Goal: Find specific page/section: Find specific page/section

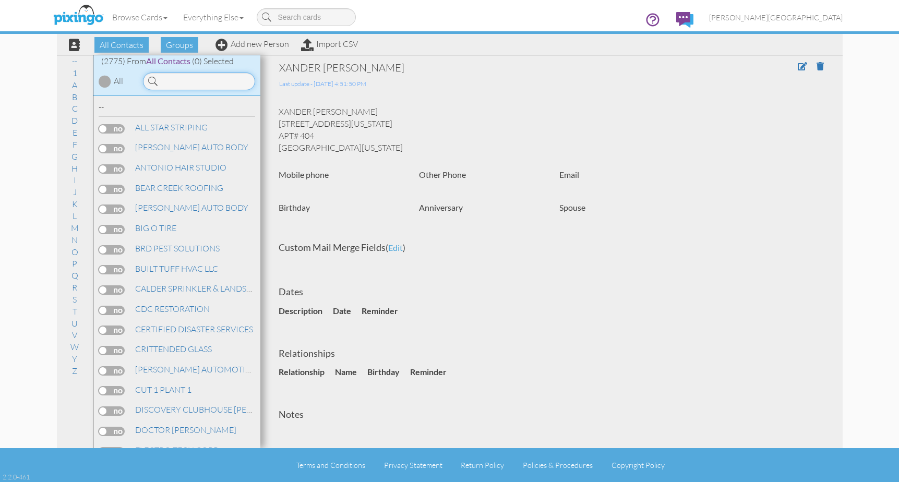
click at [218, 86] on input at bounding box center [199, 82] width 112 height 18
click at [210, 82] on input at bounding box center [199, 82] width 112 height 18
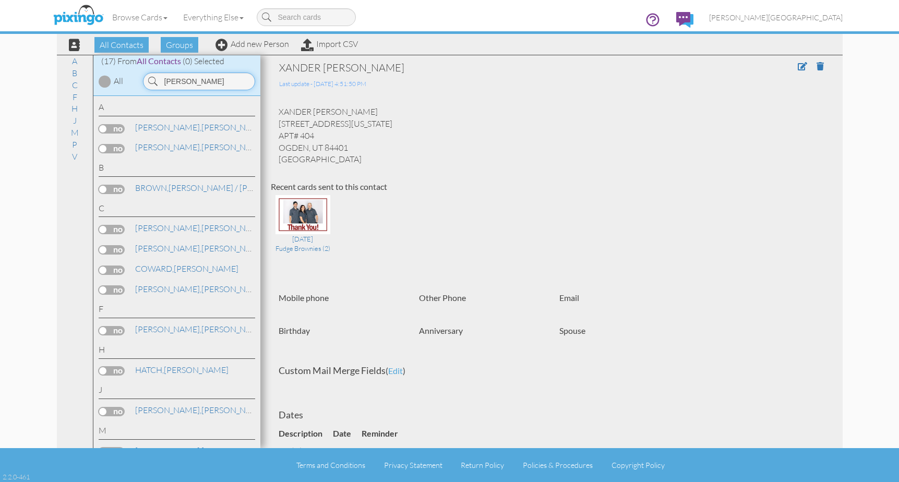
drag, startPoint x: 197, startPoint y: 82, endPoint x: 113, endPoint y: 87, distance: 84.7
click at [113, 87] on div "(17) From All Contacts (0) Selected All [PERSON_NAME]" at bounding box center [176, 75] width 167 height 41
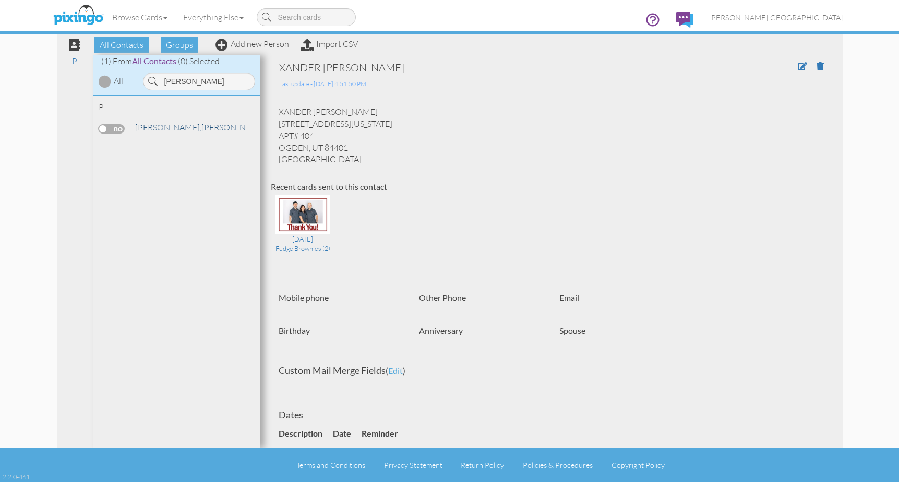
click at [181, 128] on link "[PERSON_NAME]" at bounding box center [200, 127] width 133 height 13
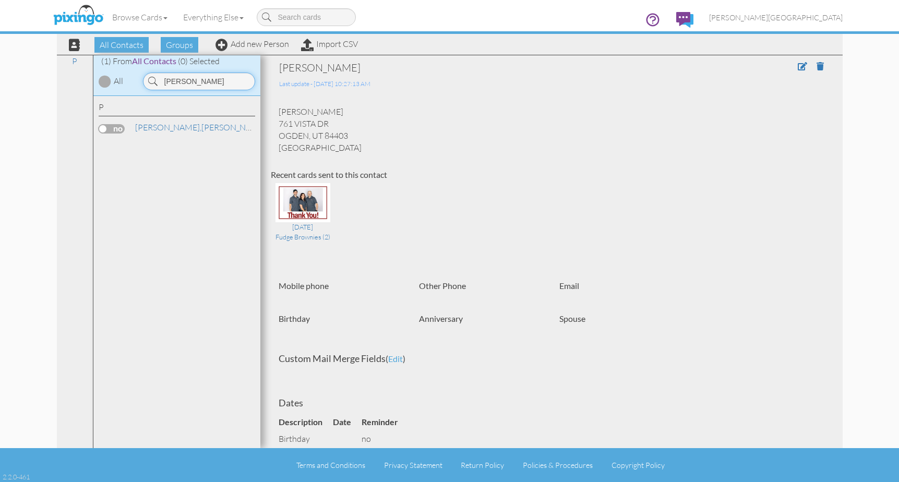
drag, startPoint x: 193, startPoint y: 83, endPoint x: 147, endPoint y: 85, distance: 46.0
click at [147, 85] on input "[PERSON_NAME]" at bounding box center [199, 82] width 112 height 18
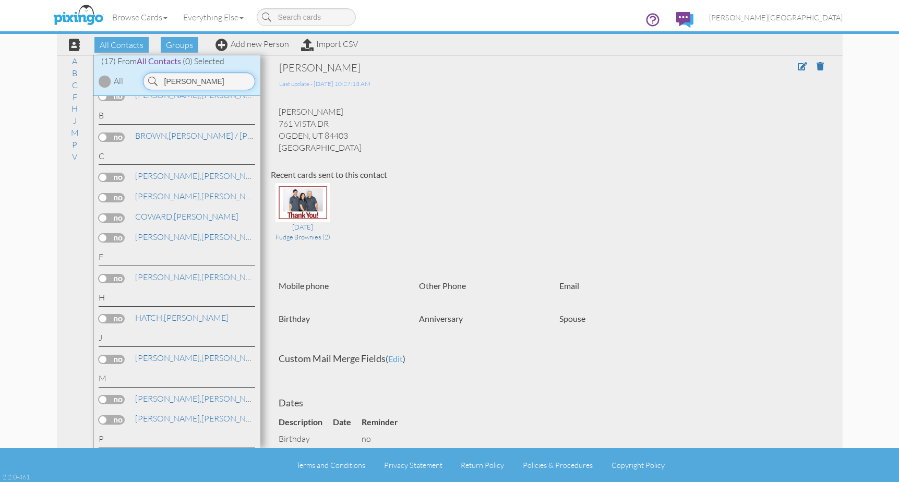
scroll to position [21, 0]
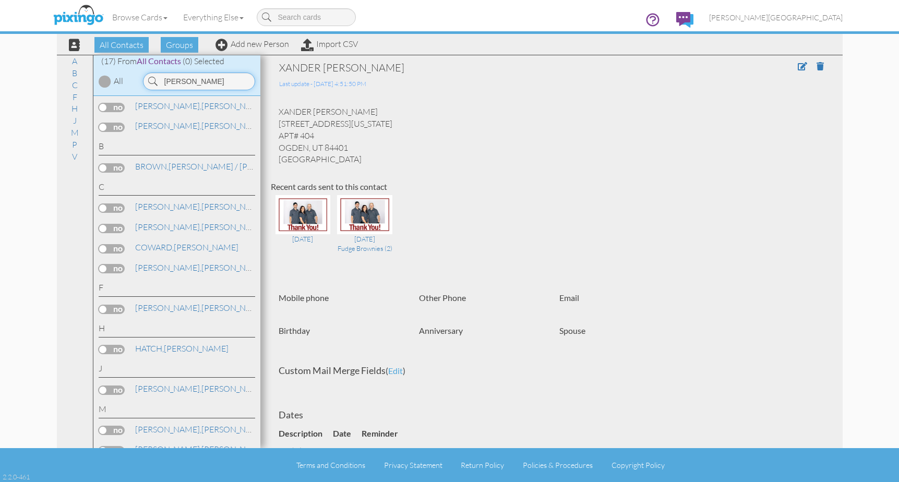
type input "[PERSON_NAME]"
